Goal: Task Accomplishment & Management: Manage account settings

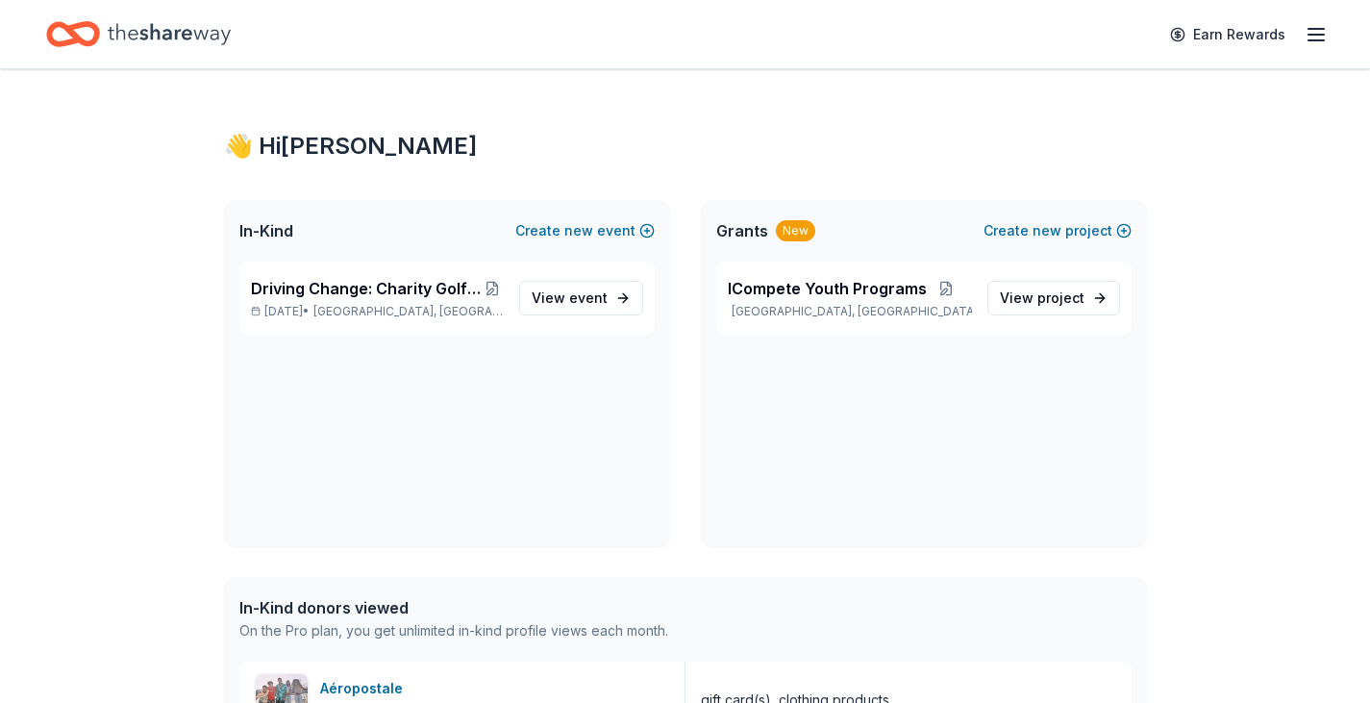
click at [1311, 35] on line "button" at bounding box center [1315, 35] width 15 height 0
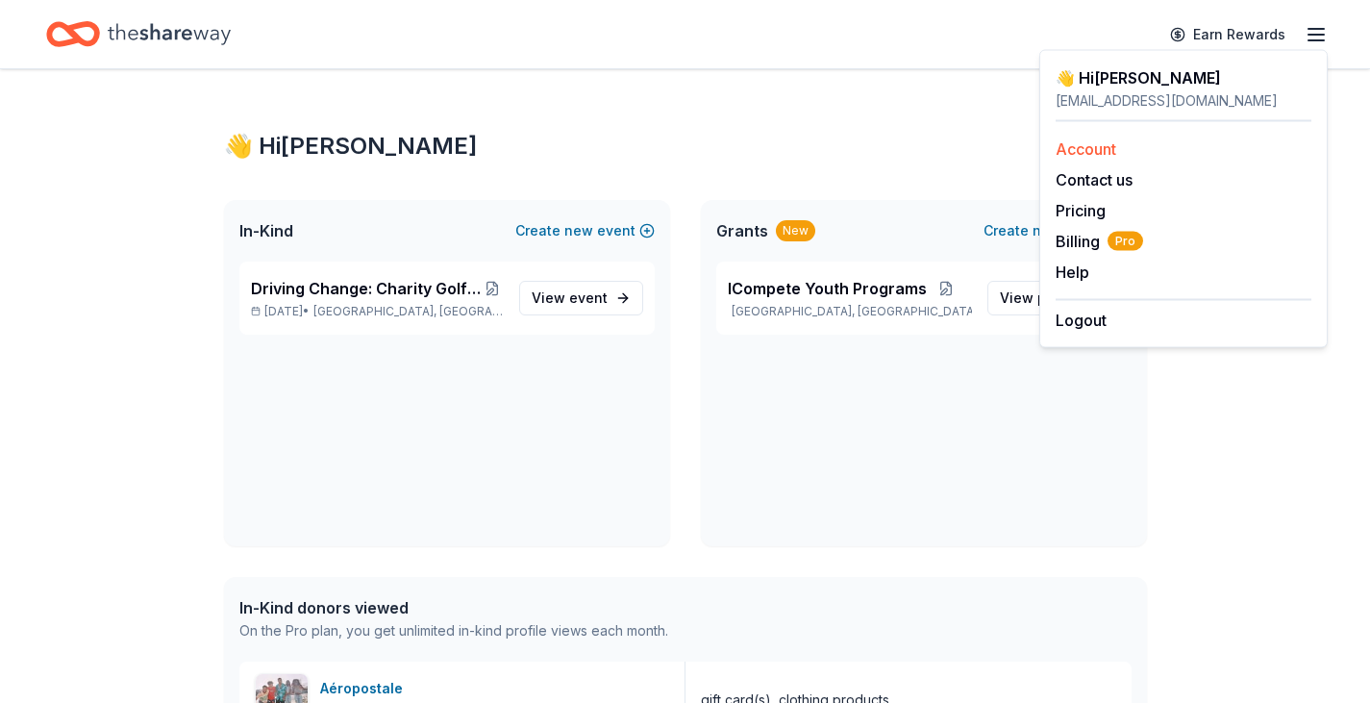
click at [1120, 138] on div "Account" at bounding box center [1184, 148] width 256 height 23
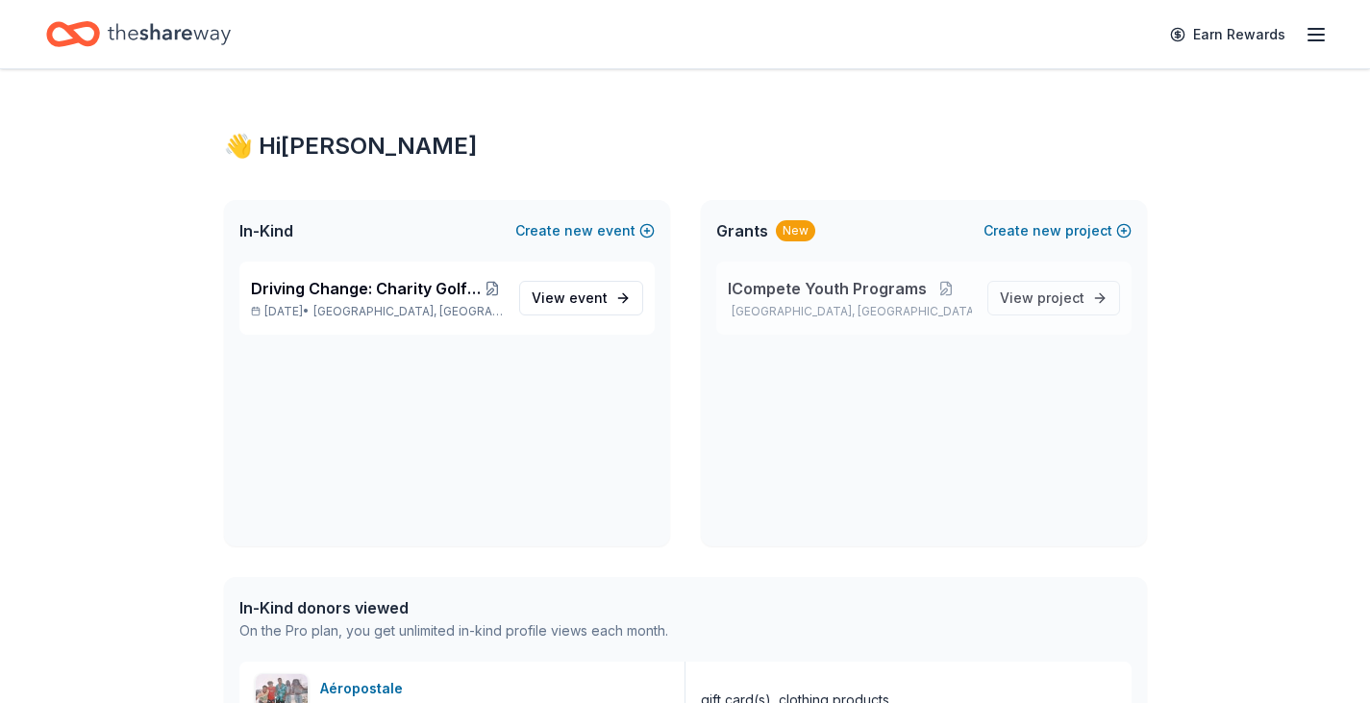
click at [813, 281] on span "ICompete Youth Programs" at bounding box center [827, 288] width 199 height 23
click at [1036, 295] on span "View project" at bounding box center [1042, 297] width 85 height 23
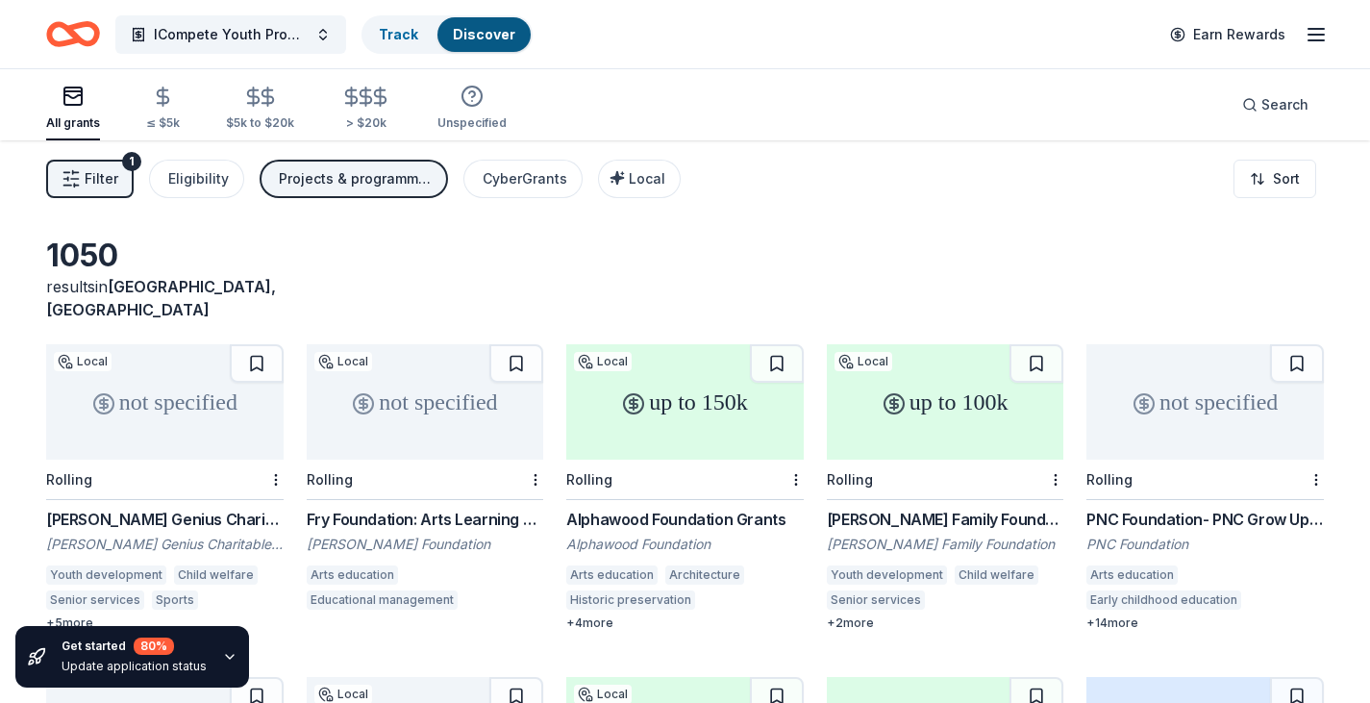
click at [1317, 29] on line "button" at bounding box center [1315, 29] width 15 height 0
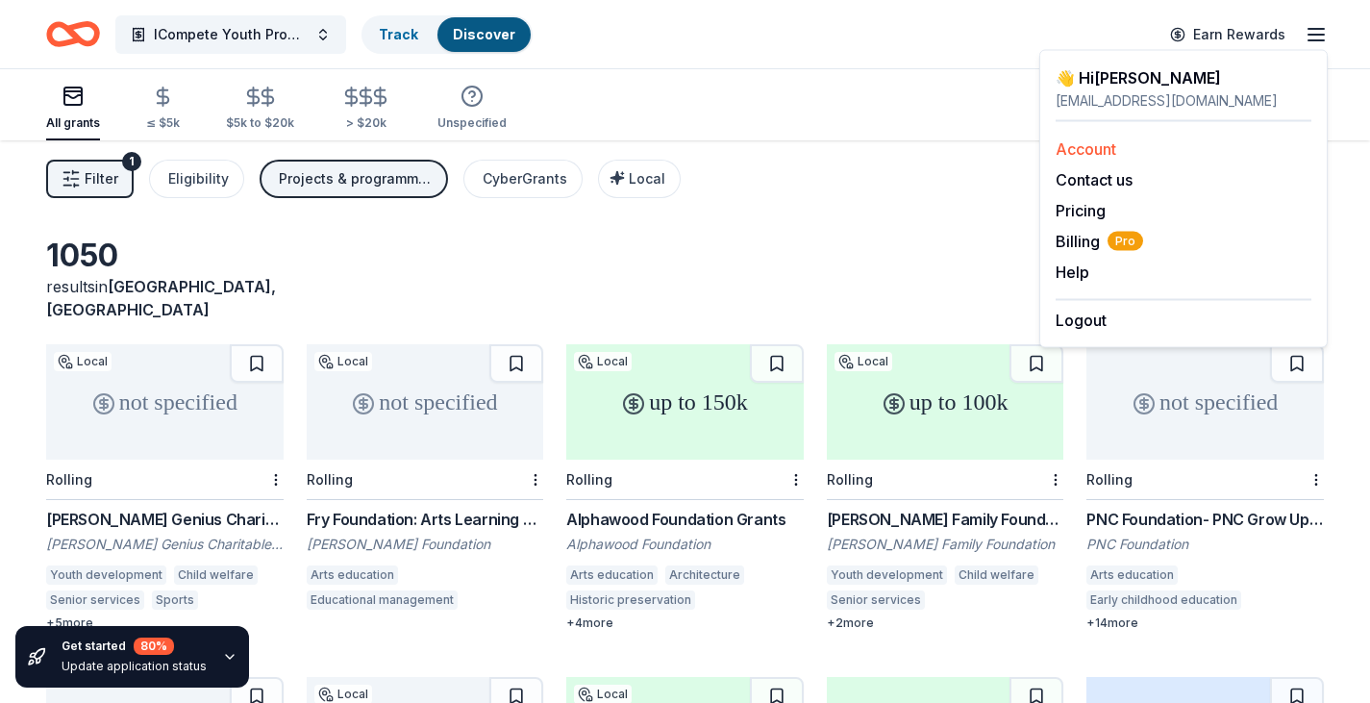
click at [1145, 151] on div "Account" at bounding box center [1184, 148] width 256 height 23
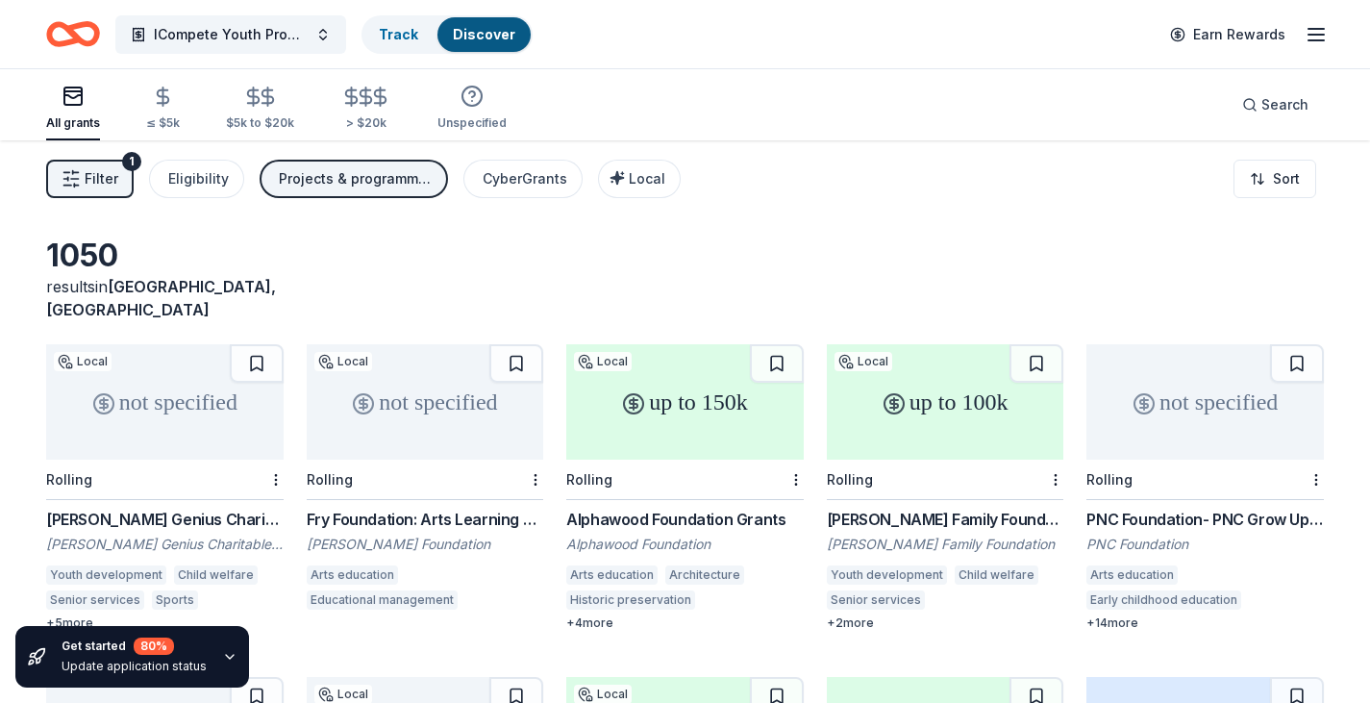
click at [1321, 40] on line "button" at bounding box center [1315, 40] width 15 height 0
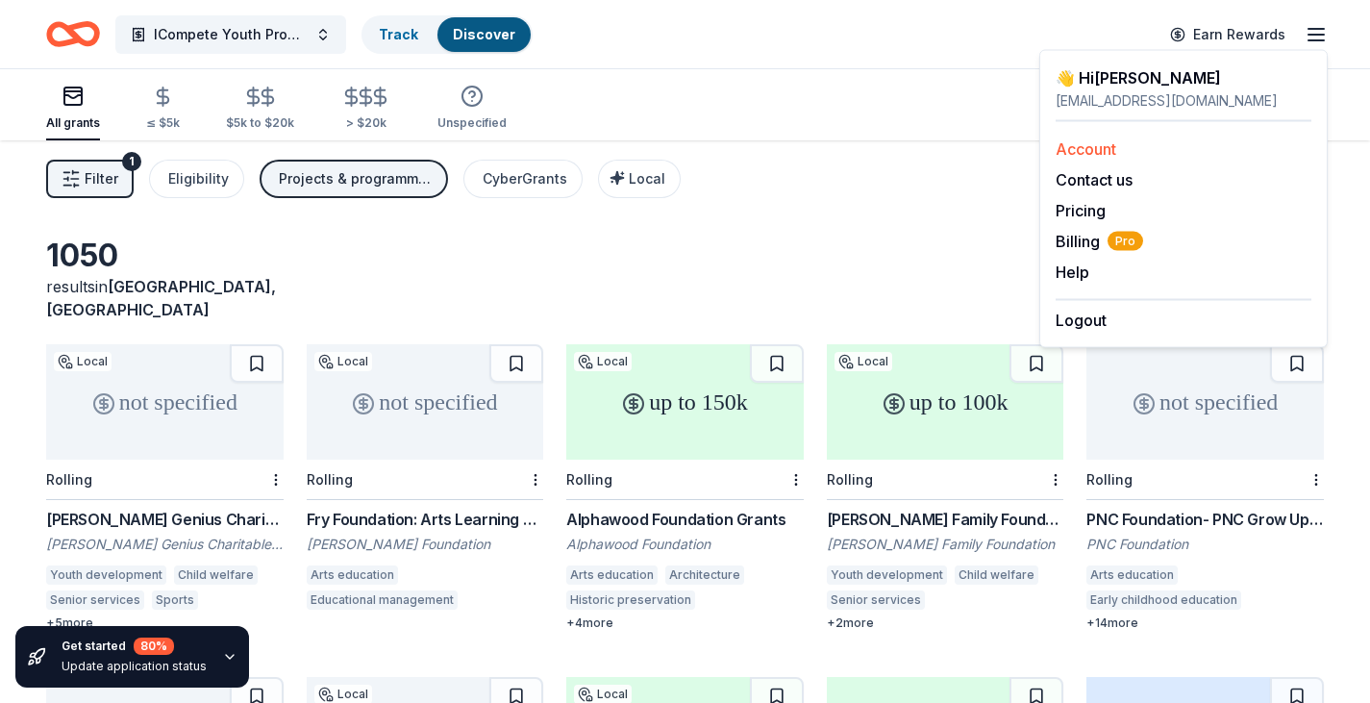
click at [1119, 149] on div "Account" at bounding box center [1184, 148] width 256 height 23
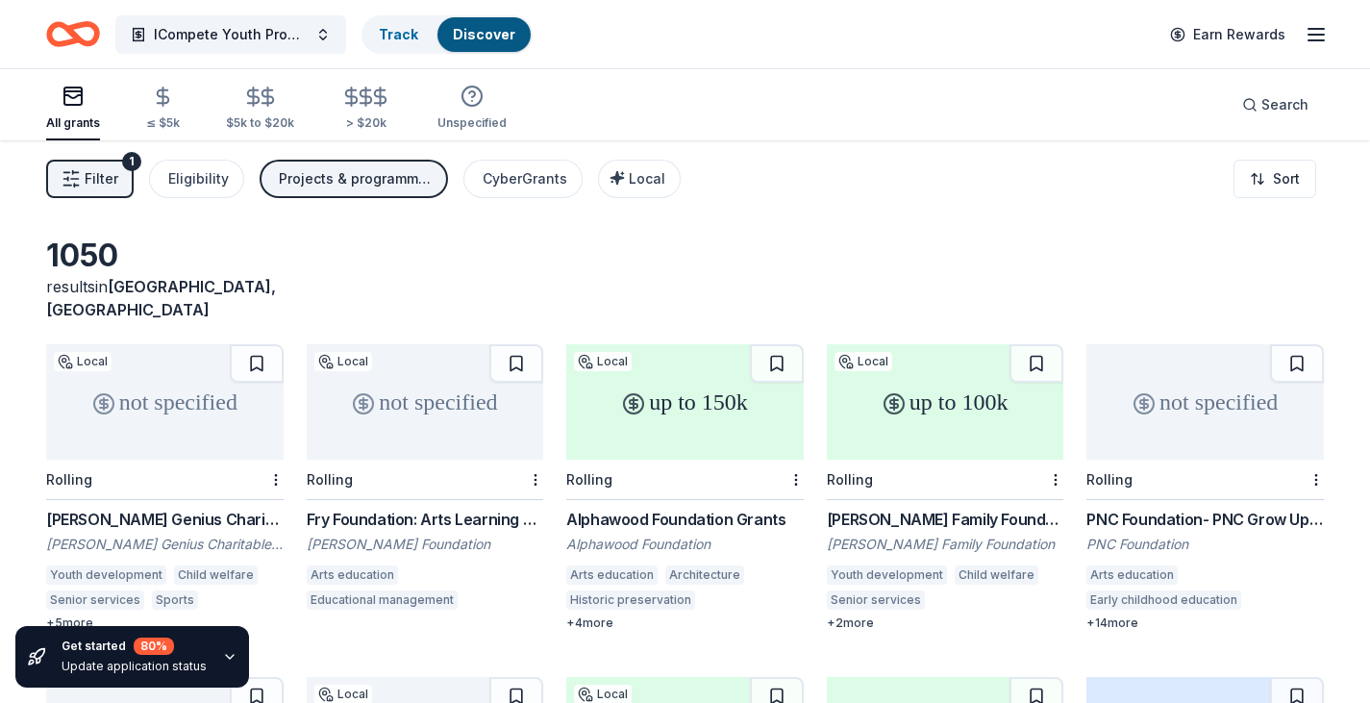
click at [1316, 31] on icon "button" at bounding box center [1316, 34] width 23 height 23
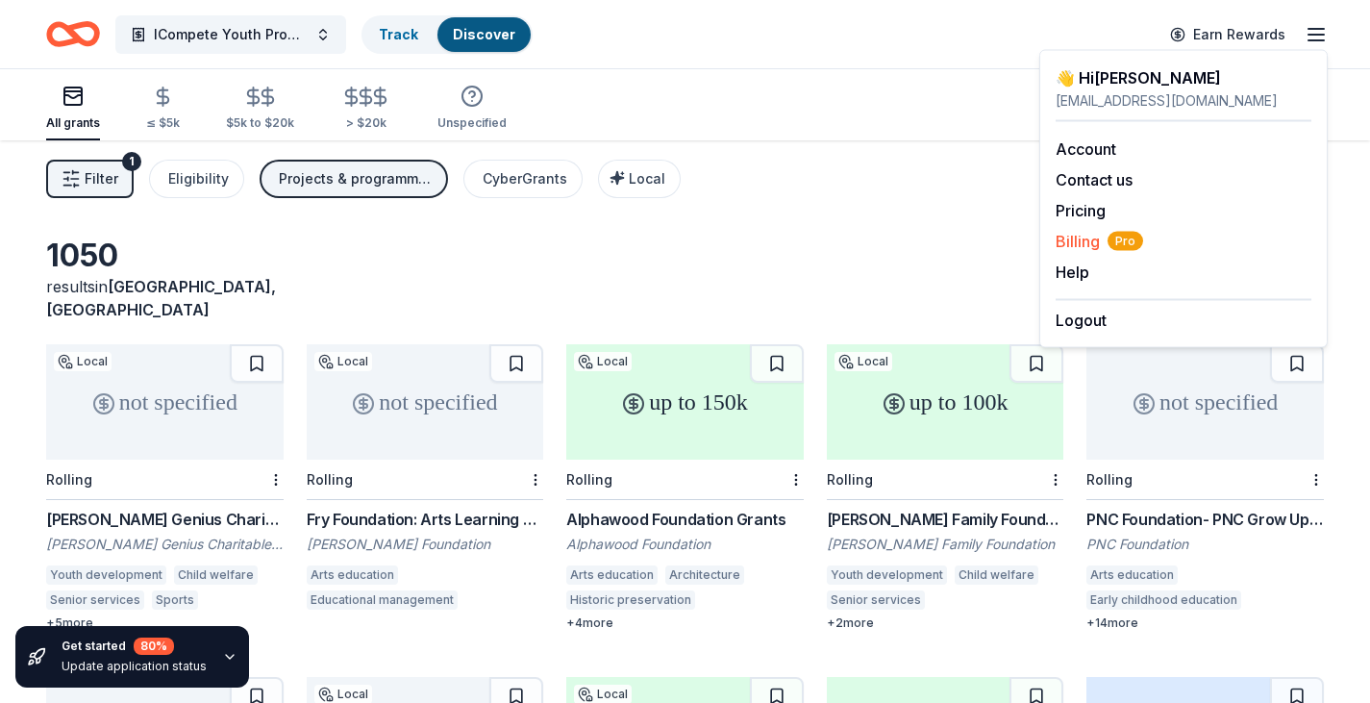
click at [1083, 236] on span "Billing Pro" at bounding box center [1099, 241] width 87 height 23
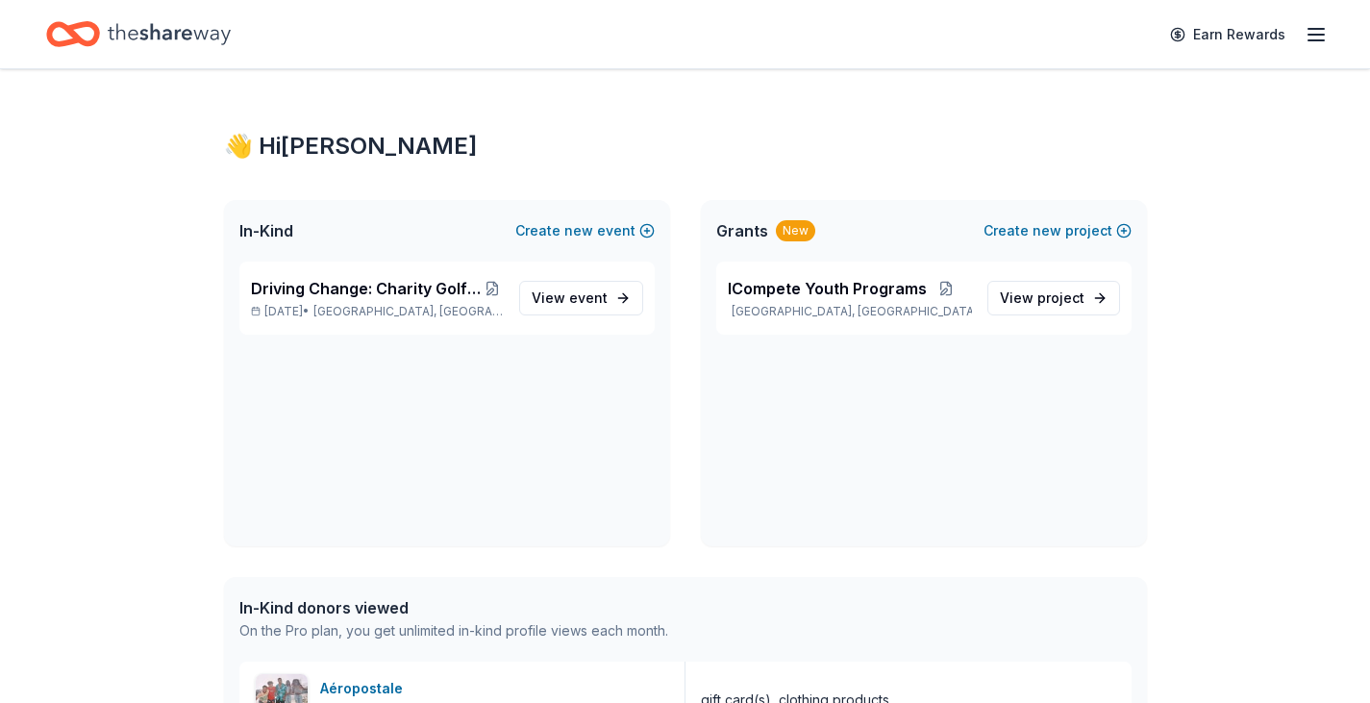
drag, startPoint x: 0, startPoint y: 0, endPoint x: 1324, endPoint y: 36, distance: 1324.2
click at [1324, 36] on icon "button" at bounding box center [1316, 34] width 23 height 23
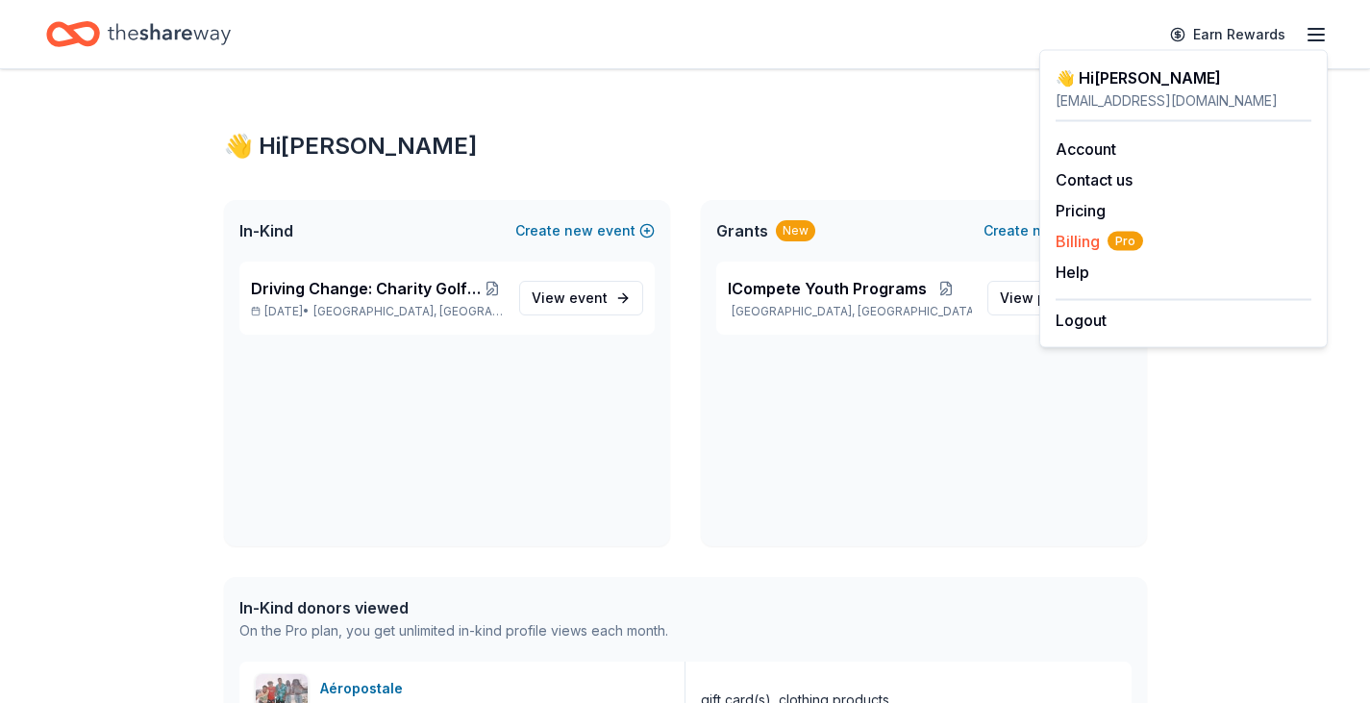
click at [1089, 243] on span "Billing Pro" at bounding box center [1099, 241] width 87 height 23
